Goal: Task Accomplishment & Management: Use online tool/utility

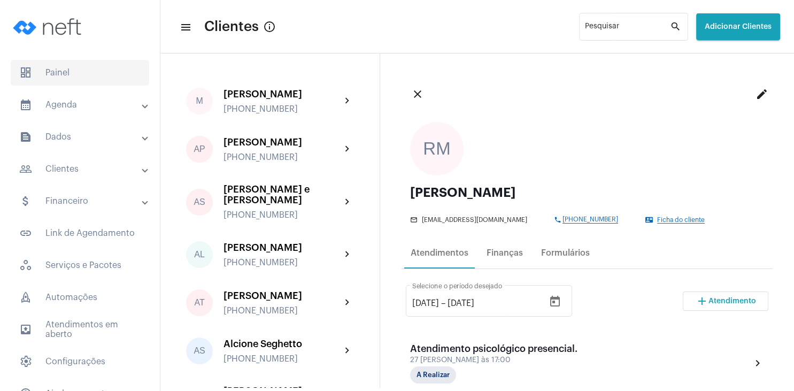
click at [65, 76] on span "dashboard Painel" at bounding box center [80, 73] width 138 height 26
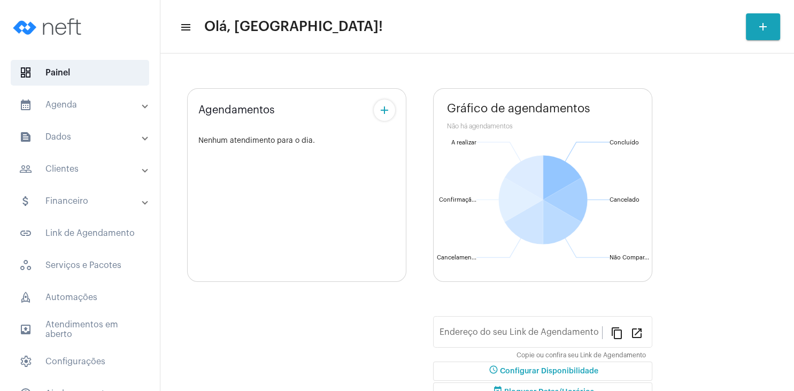
type input "[URL][DOMAIN_NAME][PERSON_NAME]"
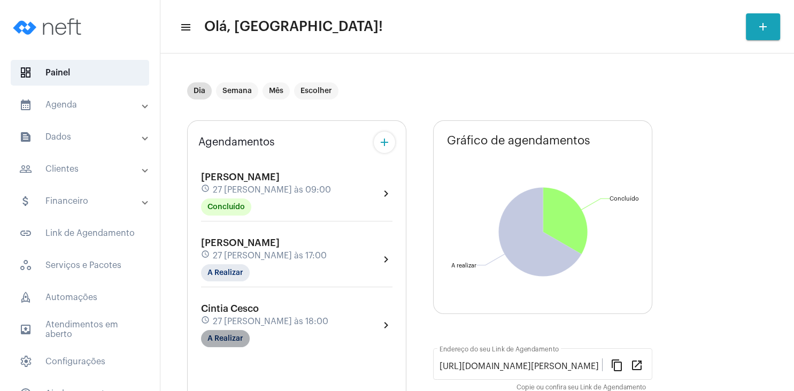
click at [232, 338] on mat-chip "A Realizar" at bounding box center [225, 338] width 49 height 17
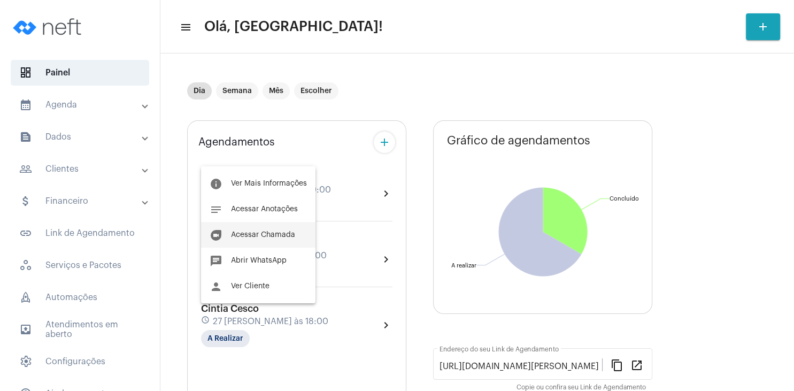
click at [276, 236] on span "Acessar Chamada" at bounding box center [263, 234] width 64 height 7
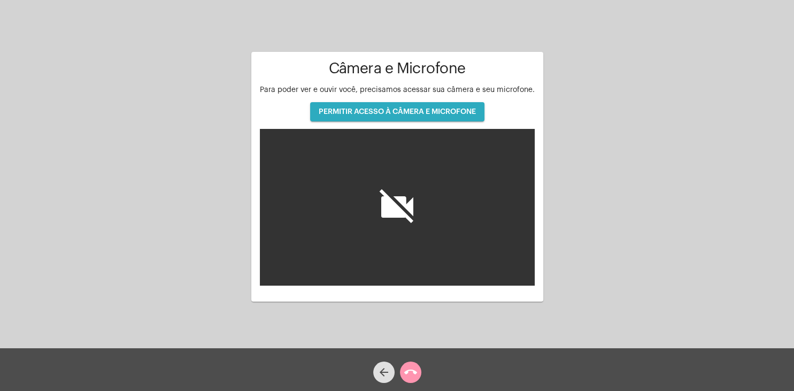
click at [421, 112] on span "PERMITIR ACESSO À CÂMERA E MICROFONE" at bounding box center [396, 111] width 157 height 7
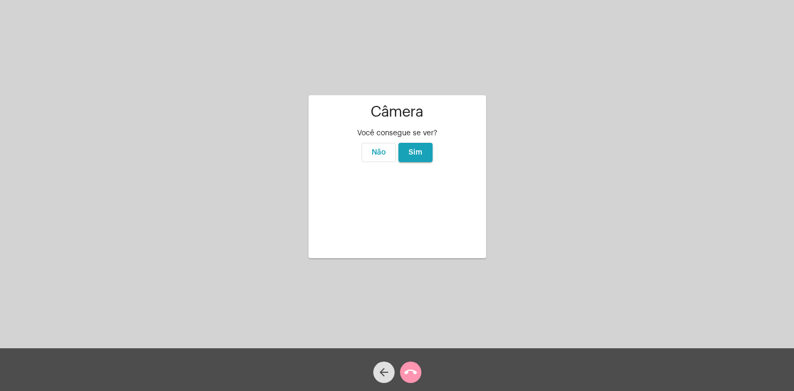
click at [423, 143] on button "Sim" at bounding box center [415, 152] width 34 height 19
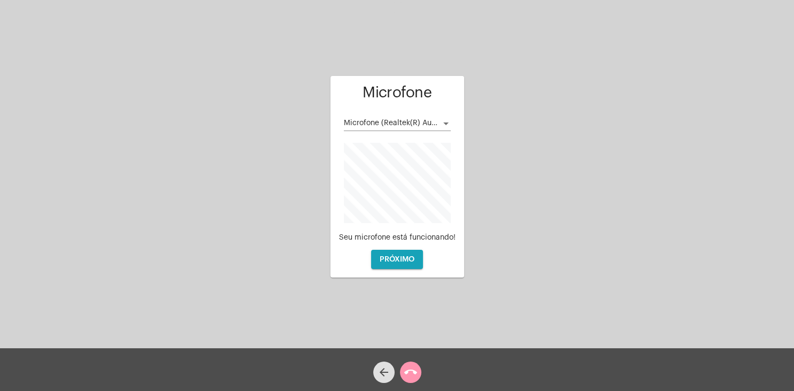
click at [399, 260] on span "PRÓXIMO" at bounding box center [396, 258] width 35 height 7
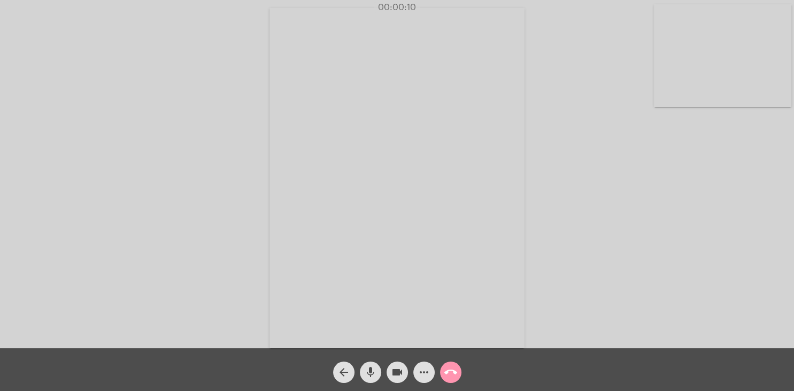
click at [587, 146] on div "Acessando Câmera e Microfone..." at bounding box center [396, 177] width 791 height 348
